Goal: Submit feedback/report problem

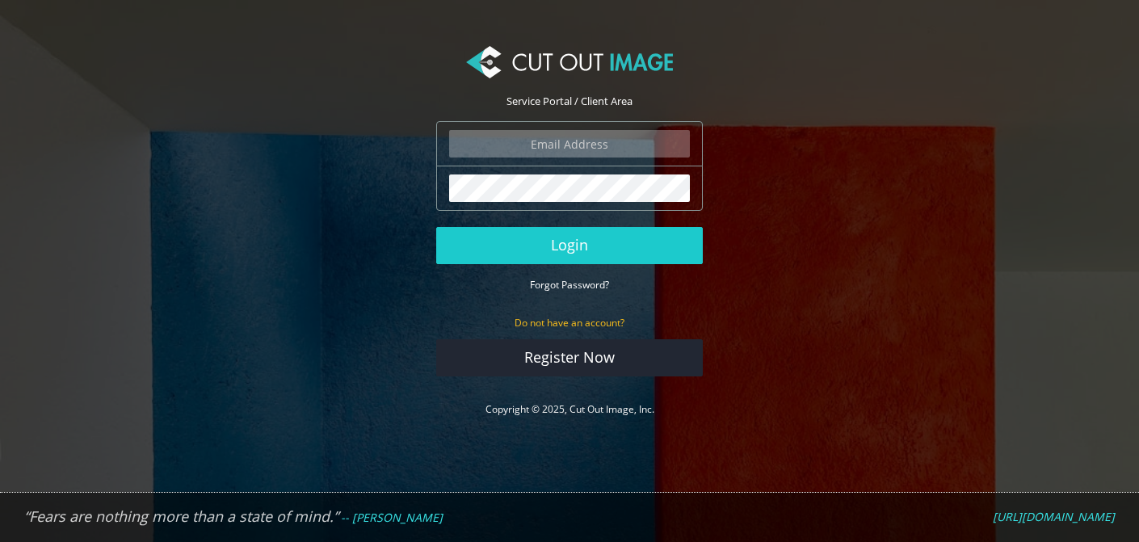
click at [557, 144] on input "email" at bounding box center [569, 143] width 241 height 27
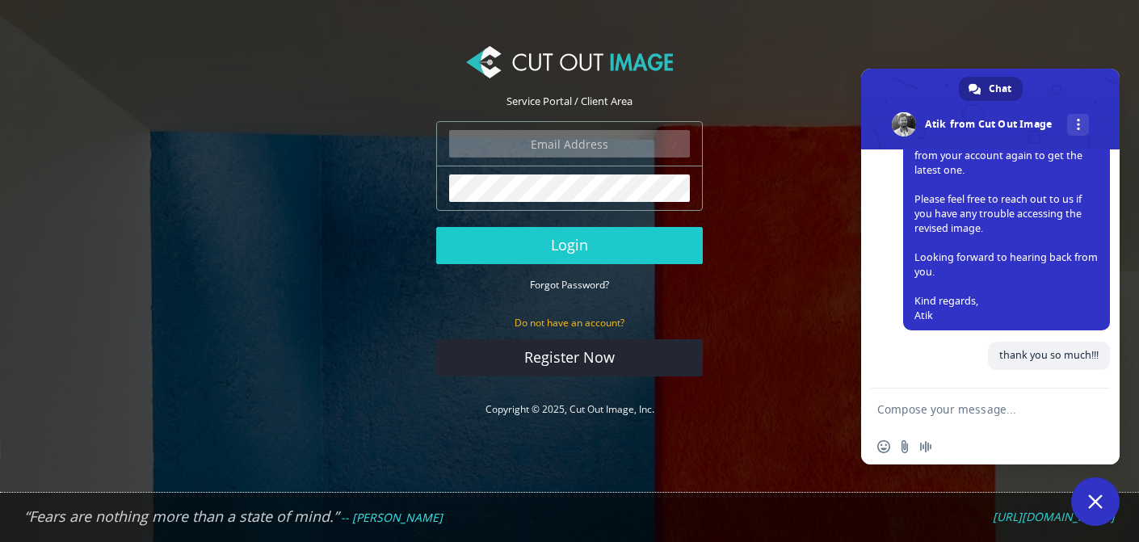
scroll to position [924, 0]
click at [932, 408] on textarea "Compose your message..." at bounding box center [973, 409] width 191 height 15
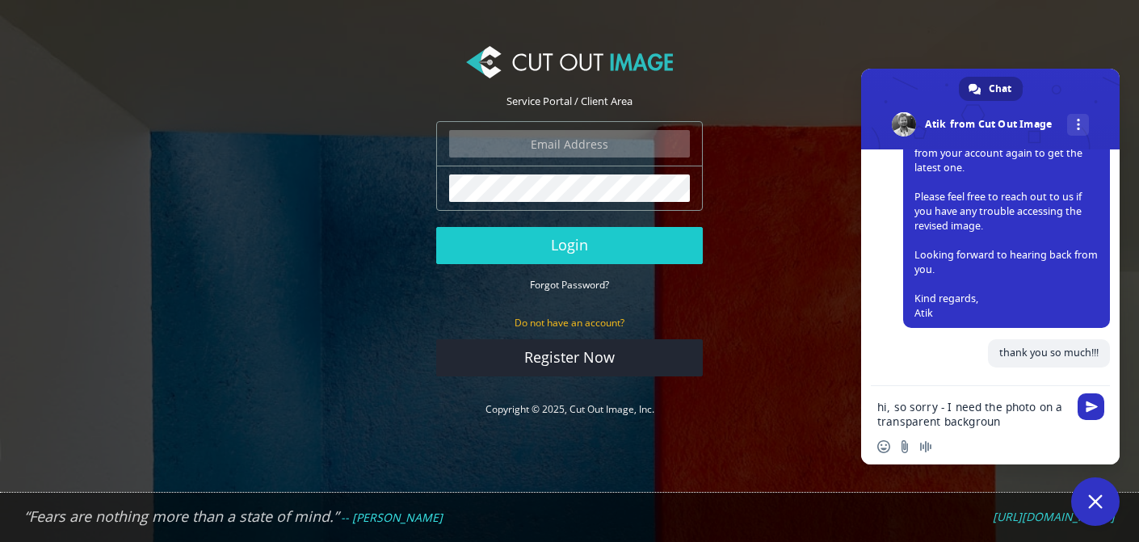
type textarea "hi, so sorry - I need the photo on a transparent background"
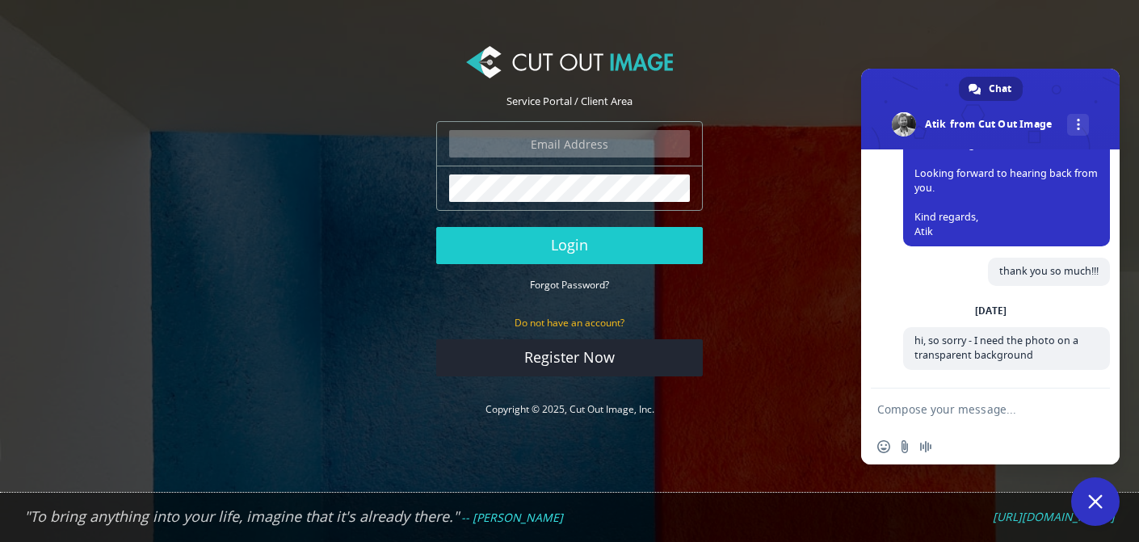
scroll to position [1009, 0]
click at [542, 147] on input "email" at bounding box center [569, 143] width 241 height 27
type input "grace@milestone.inc"
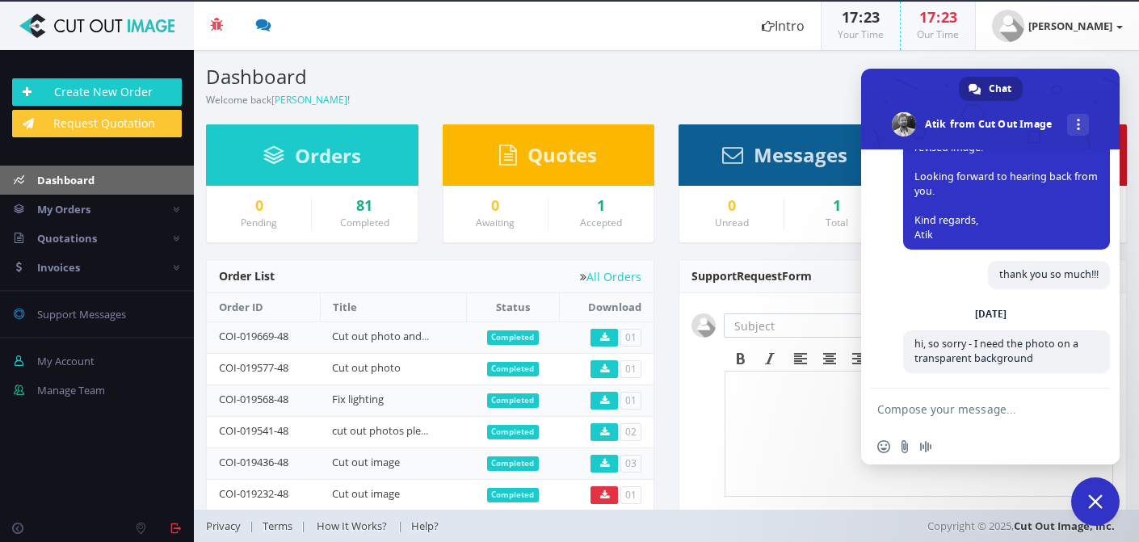
scroll to position [1009, 0]
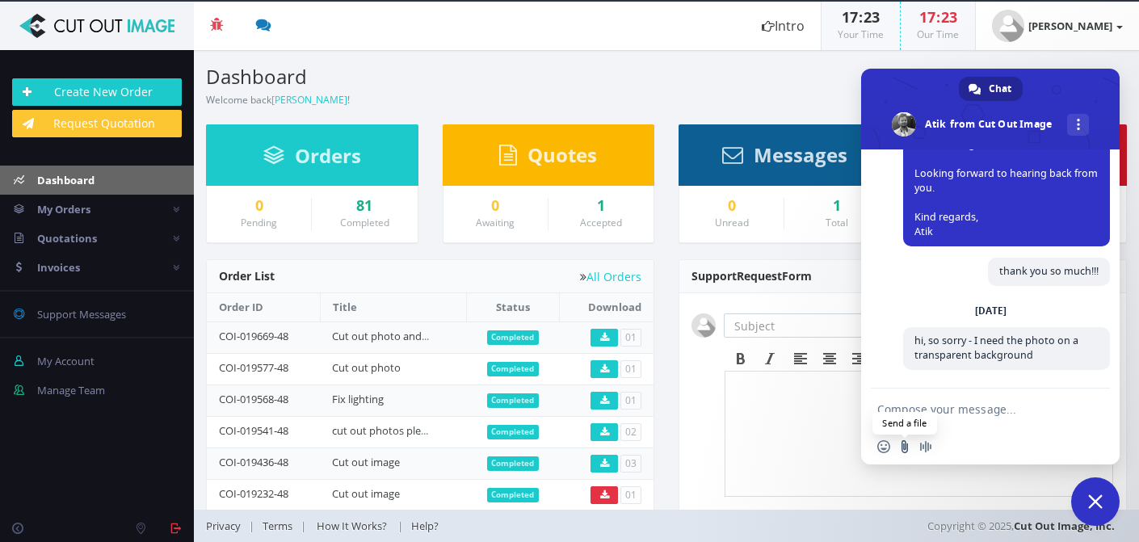
click at [906, 449] on input "Send a file" at bounding box center [905, 446] width 13 height 13
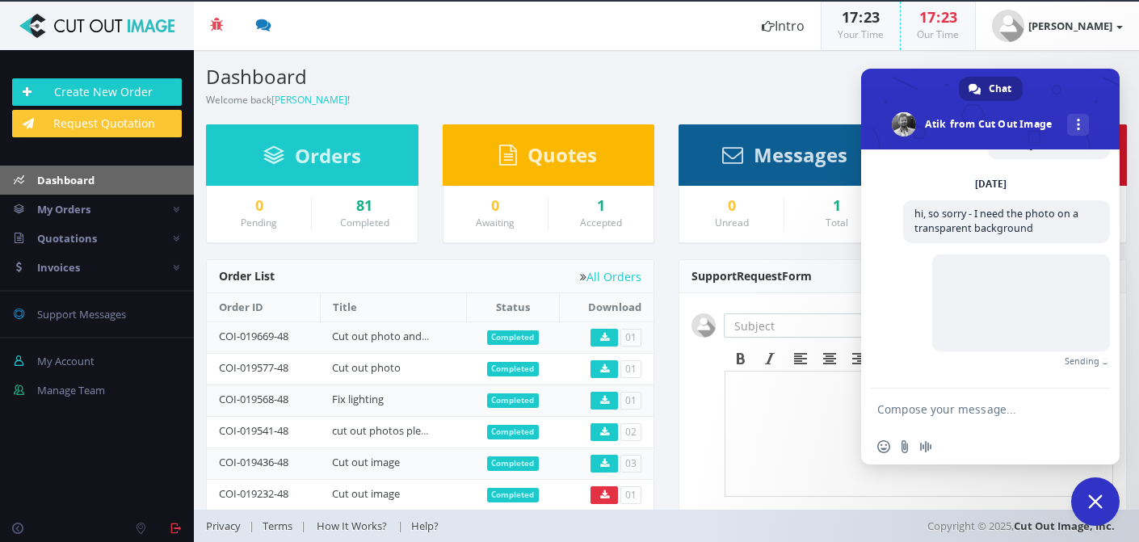
scroll to position [1111, 0]
